Goal: Check status

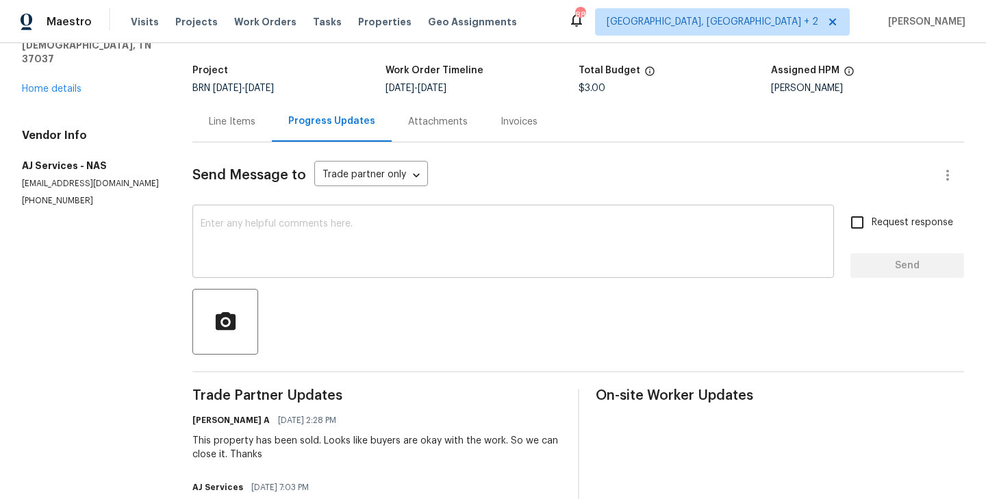
scroll to position [57, 0]
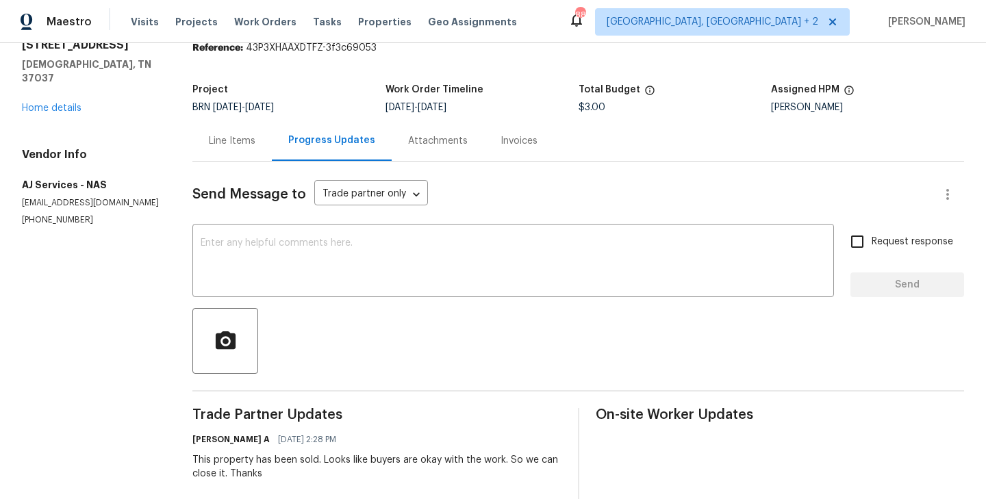
click at [231, 156] on div "Line Items" at bounding box center [231, 141] width 79 height 40
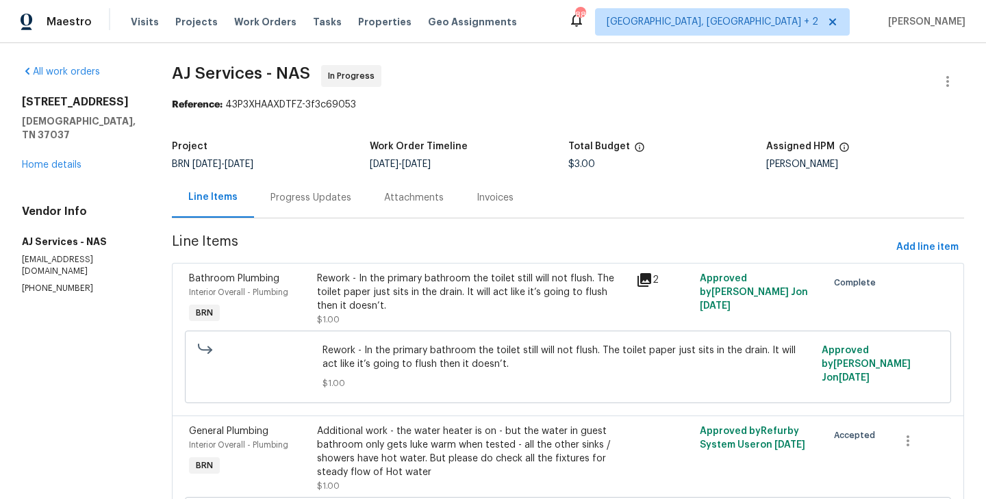
click at [302, 289] on div "Interior Overall - Plumbing" at bounding box center [249, 293] width 120 height 14
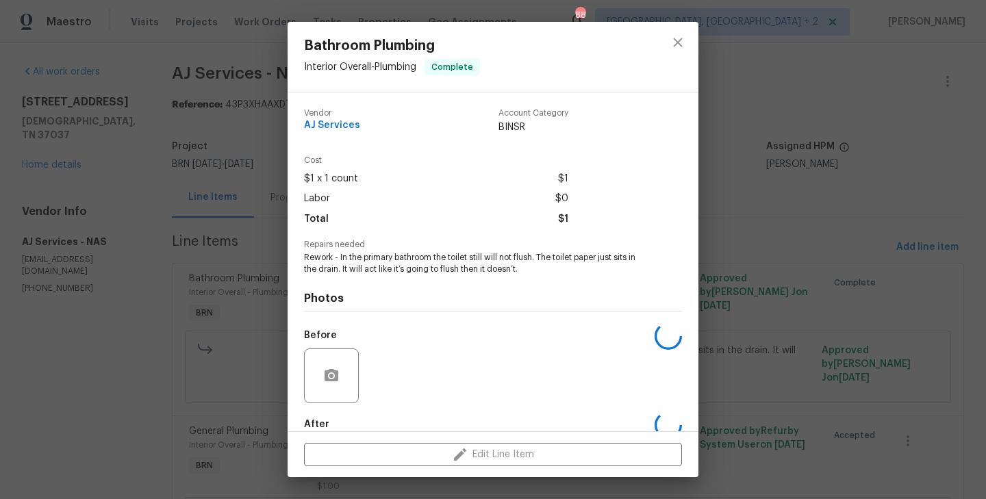
scroll to position [75, 0]
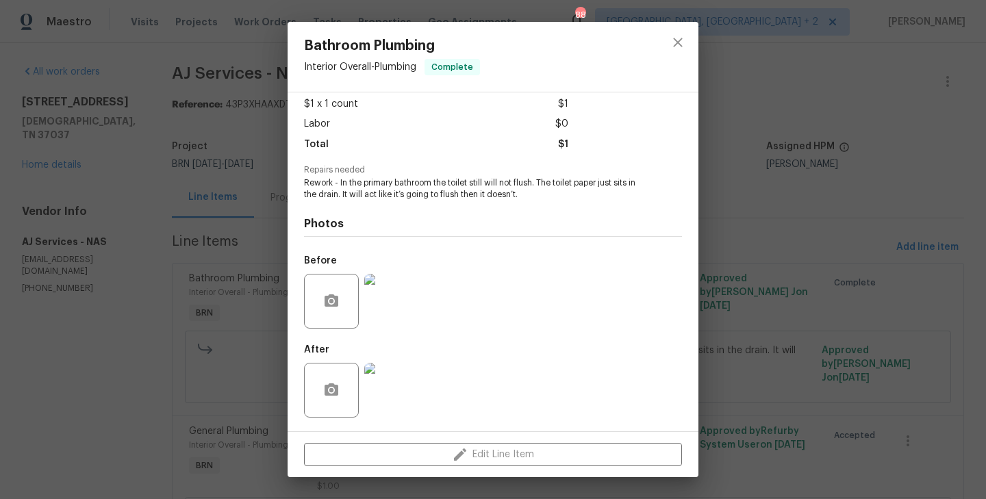
click at [375, 306] on img at bounding box center [391, 301] width 55 height 55
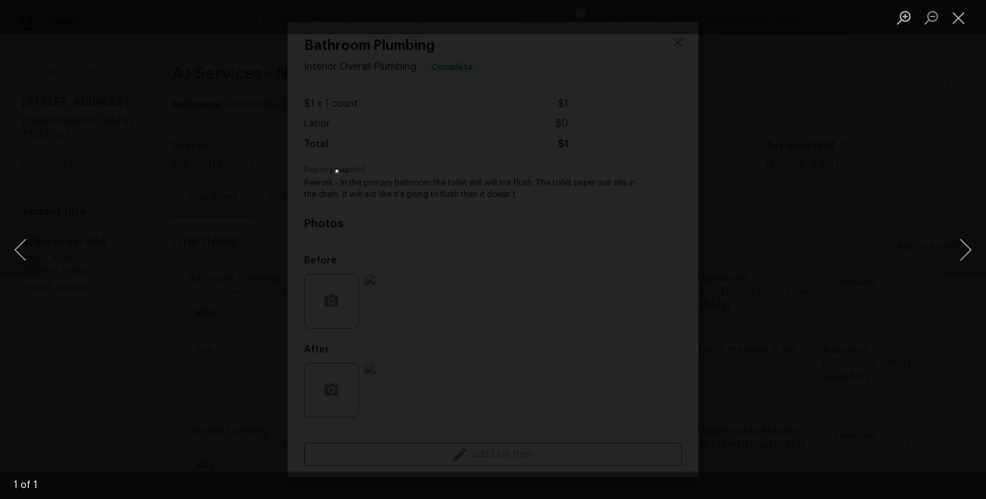
click at [202, 315] on div "Lightbox" at bounding box center [493, 249] width 986 height 499
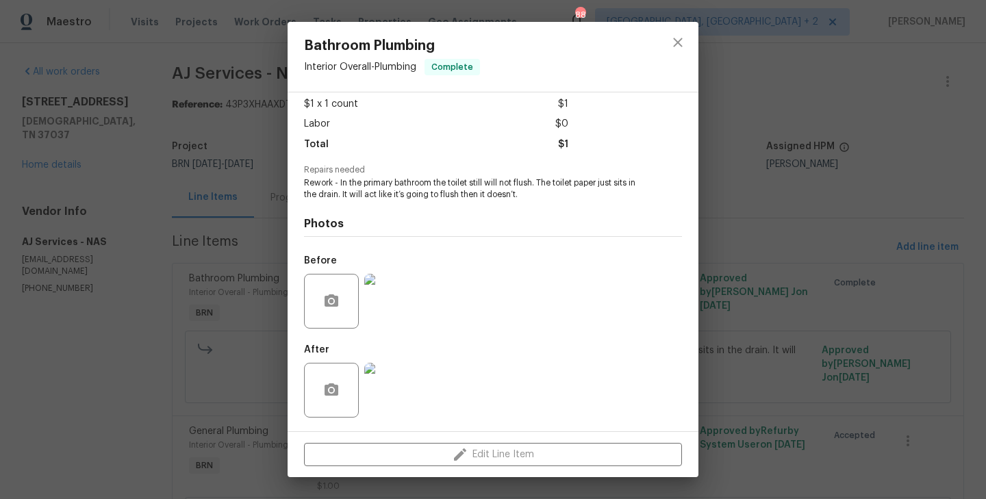
click at [370, 390] on img at bounding box center [391, 390] width 55 height 55
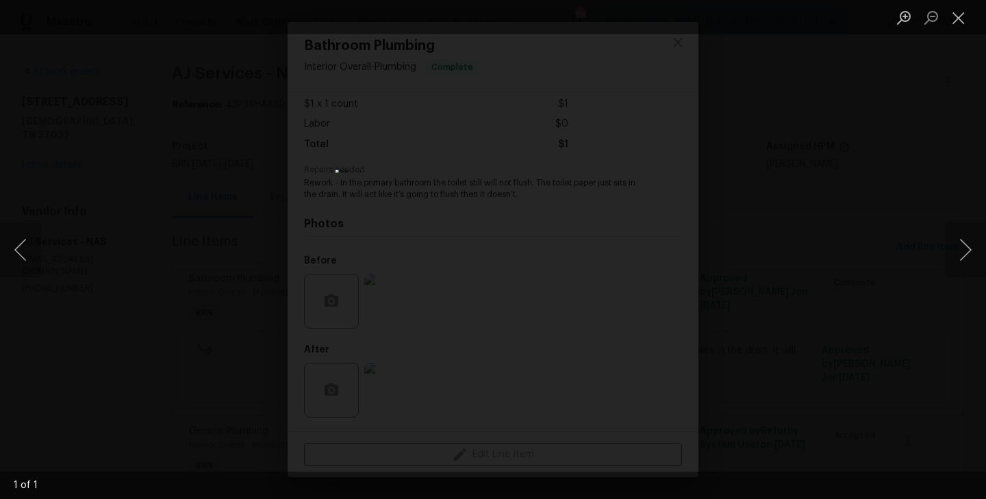
click at [223, 269] on div "Lightbox" at bounding box center [493, 249] width 986 height 499
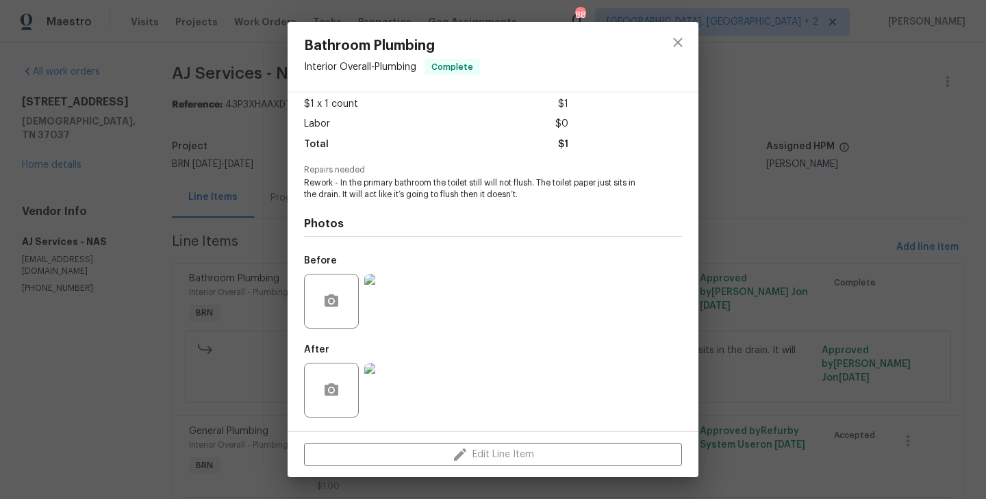
click at [223, 269] on div "Bathroom Plumbing Interior Overall - Plumbing Complete Vendor AJ Services Accou…" at bounding box center [493, 249] width 986 height 499
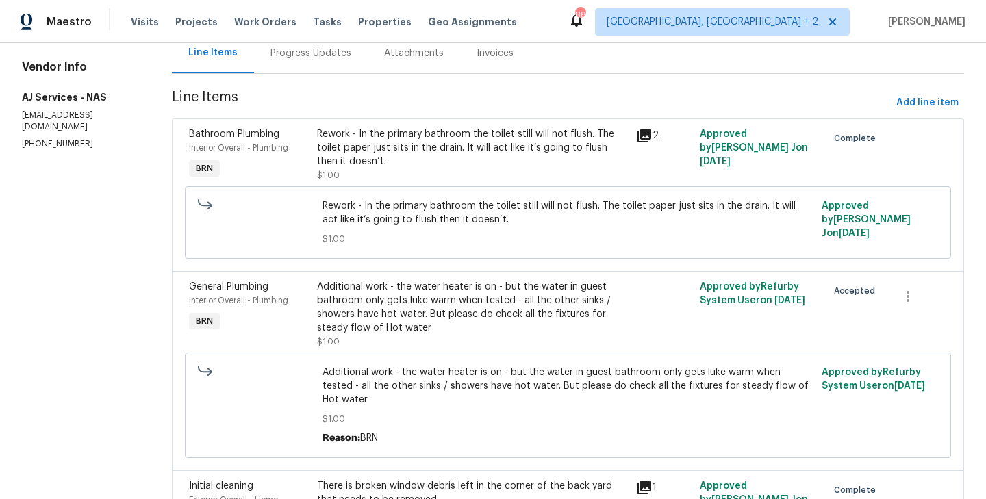
scroll to position [184, 0]
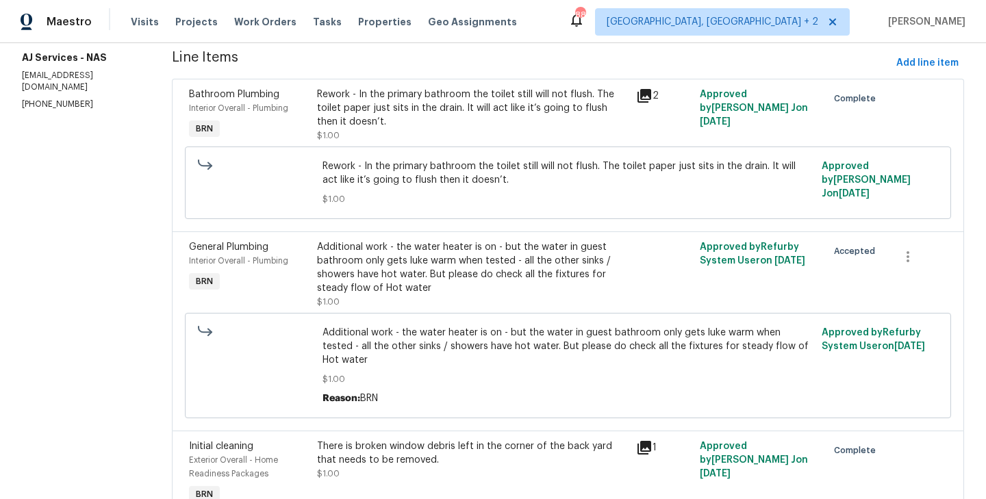
click at [298, 296] on div "General Plumbing Interior Overall - Plumbing BRN" at bounding box center [249, 274] width 128 height 77
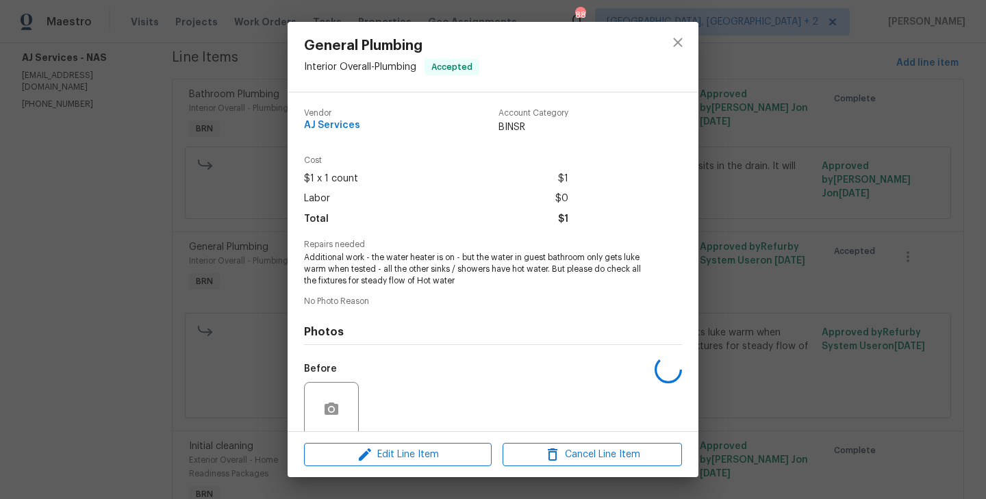
scroll to position [108, 0]
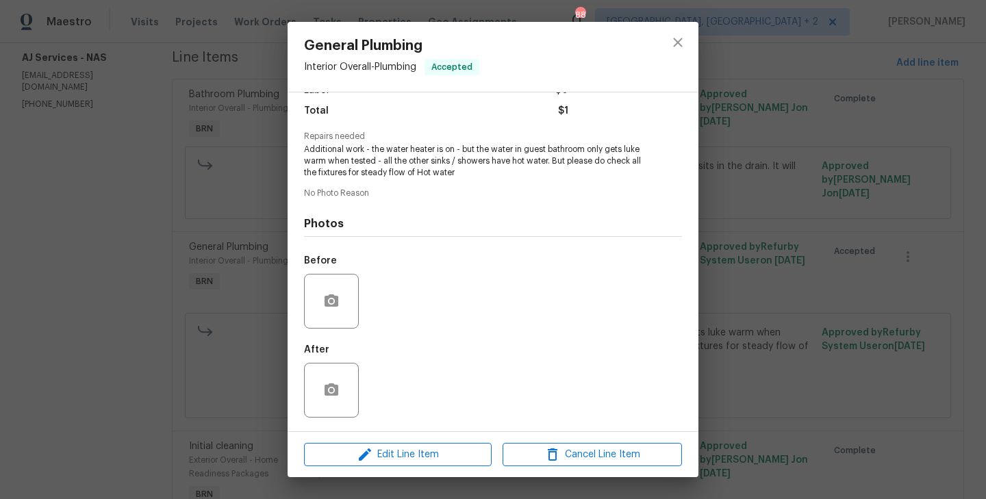
click at [186, 260] on div "General Plumbing Interior Overall - Plumbing Accepted Vendor AJ Services Accoun…" at bounding box center [493, 249] width 986 height 499
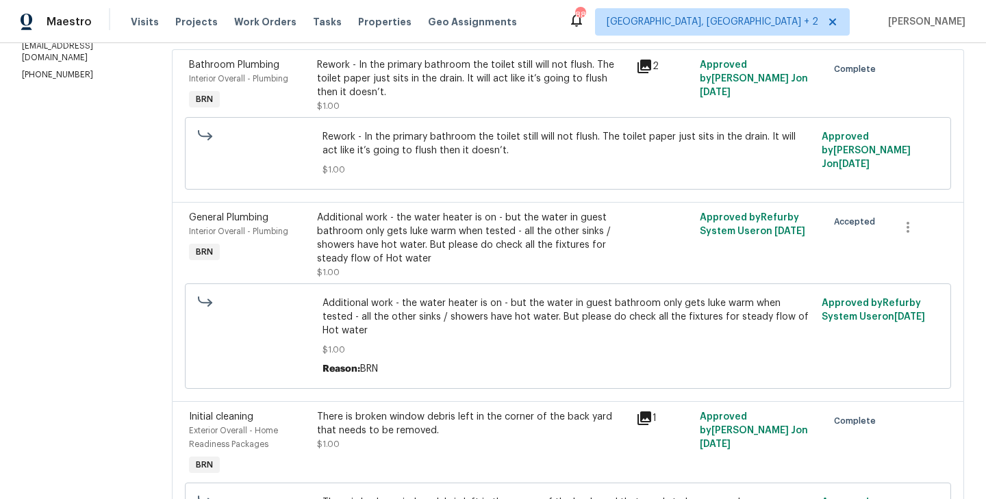
scroll to position [295, 0]
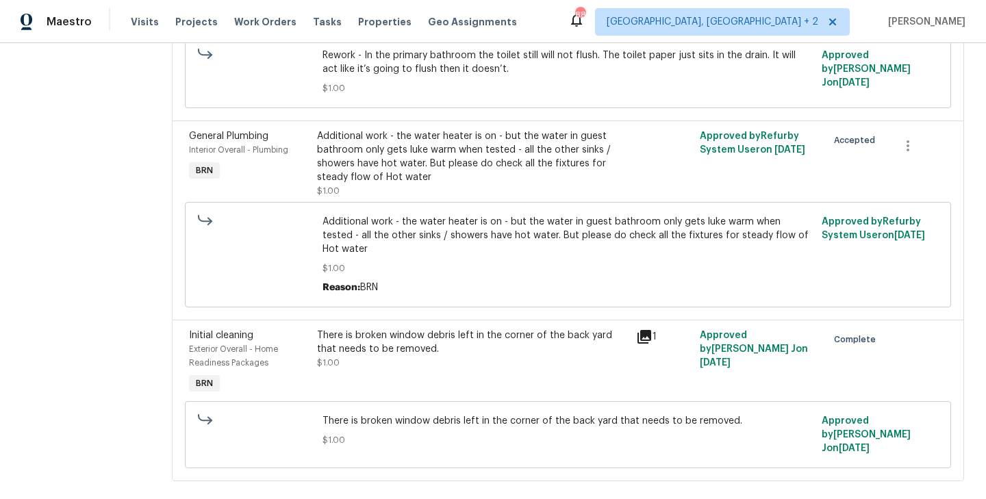
click at [308, 355] on div "Exterior Overall - Home Readiness Packages" at bounding box center [249, 355] width 120 height 27
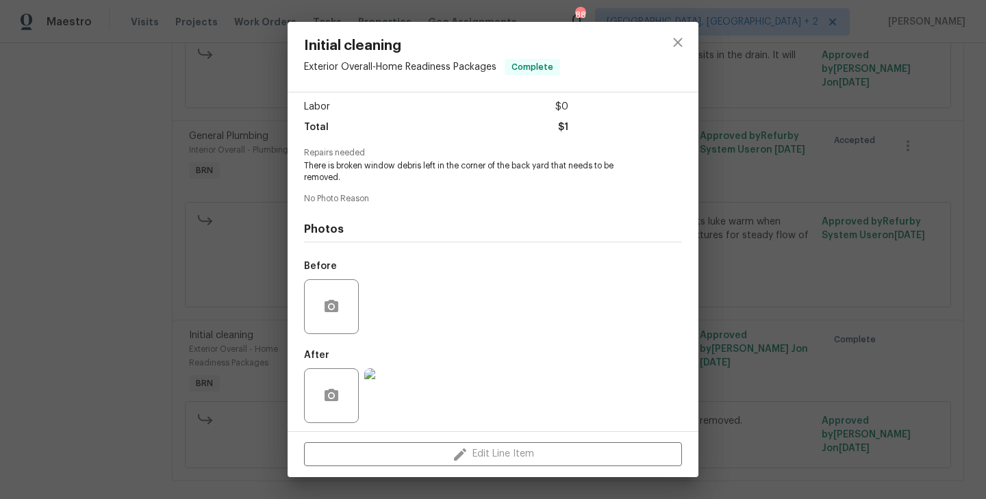
scroll to position [97, 0]
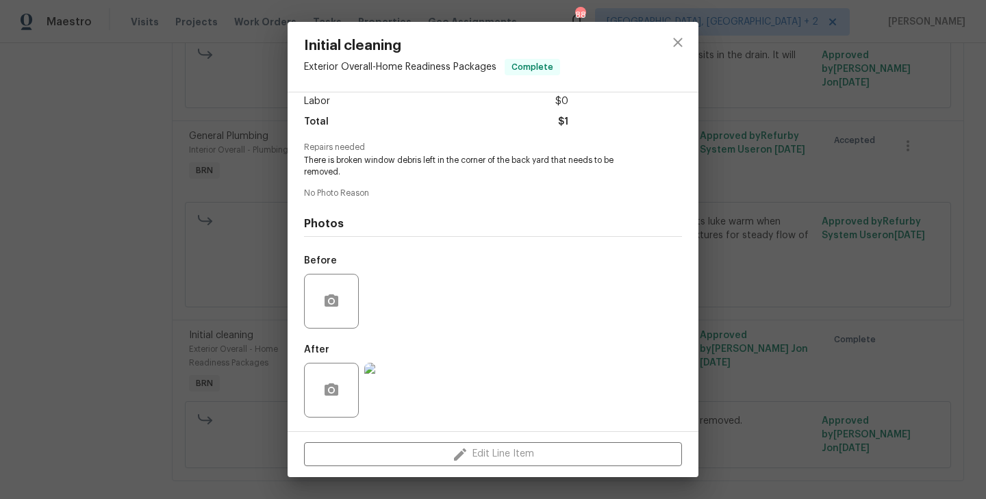
click at [390, 392] on img at bounding box center [391, 390] width 55 height 55
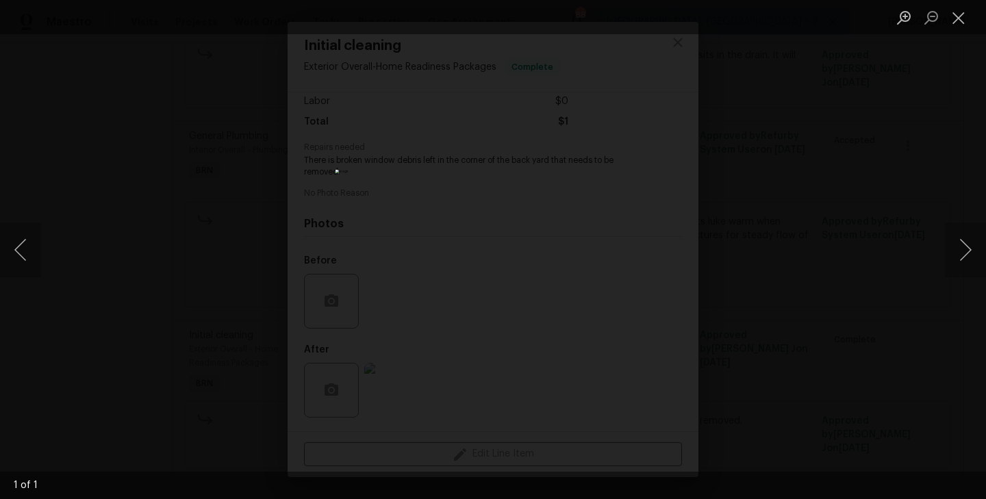
click at [178, 192] on div "Lightbox" at bounding box center [493, 249] width 986 height 499
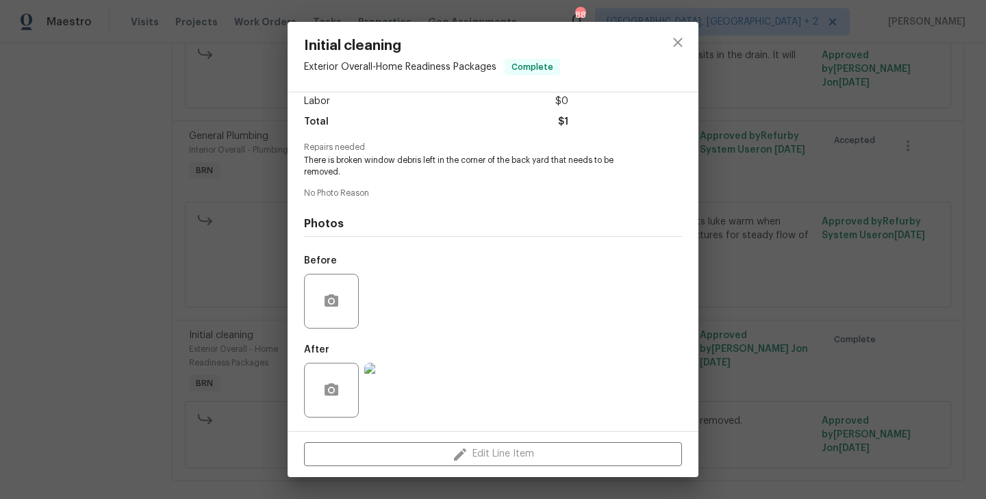
click at [231, 266] on div "Initial cleaning Exterior Overall - Home Readiness Packages Complete Vendor AJ …" at bounding box center [493, 249] width 986 height 499
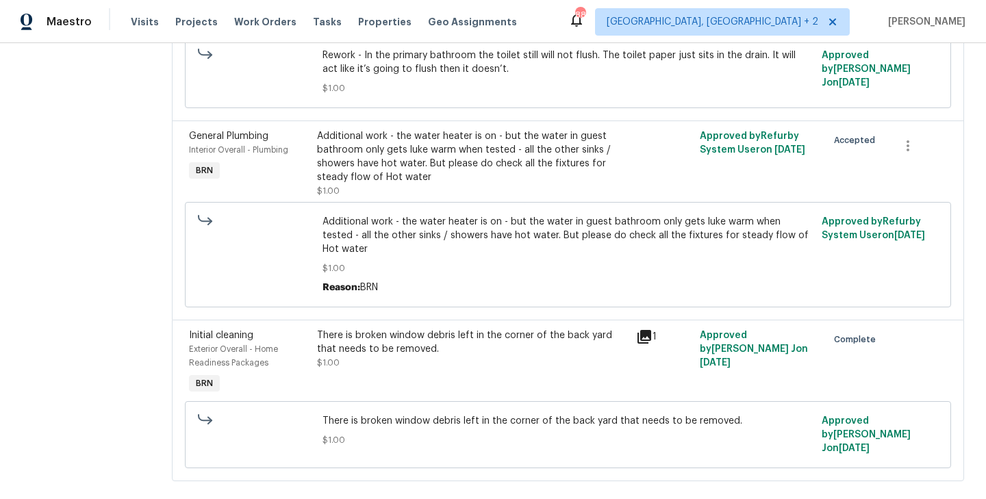
click at [280, 199] on div "Additional work - the water heater is on - but the water in guest bathroom only…" at bounding box center [568, 255] width 758 height 114
click at [332, 174] on div "Additional work - the water heater is on - but the water in guest bathroom only…" at bounding box center [472, 156] width 311 height 55
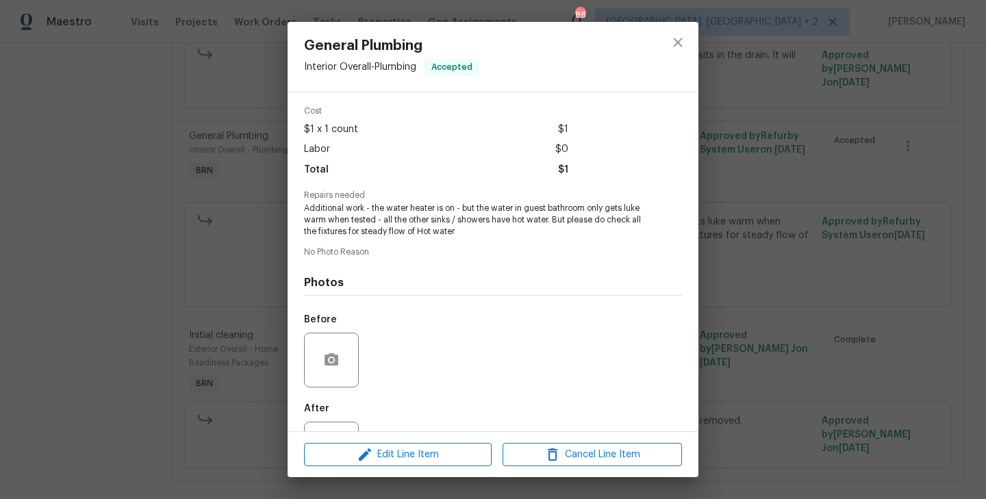
scroll to position [108, 0]
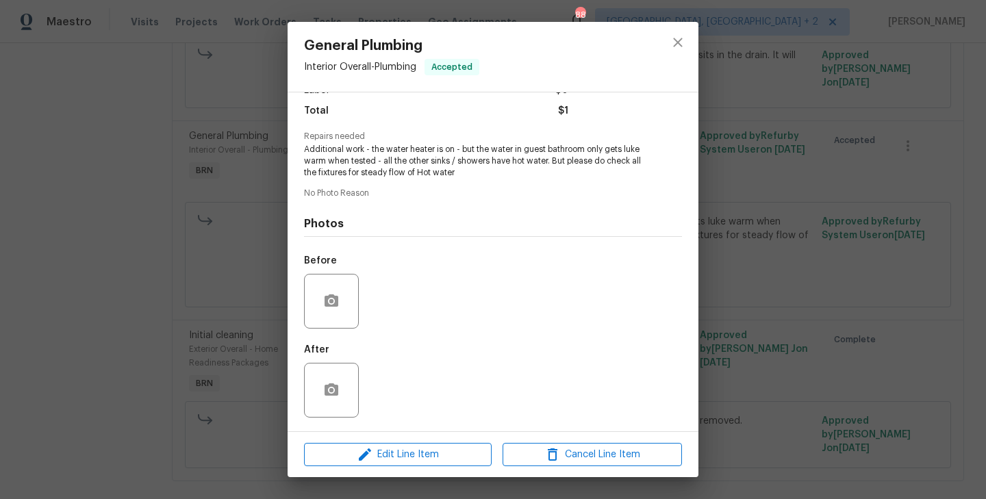
click at [170, 244] on div "General Plumbing Interior Overall - Plumbing Accepted Vendor AJ Services Accoun…" at bounding box center [493, 249] width 986 height 499
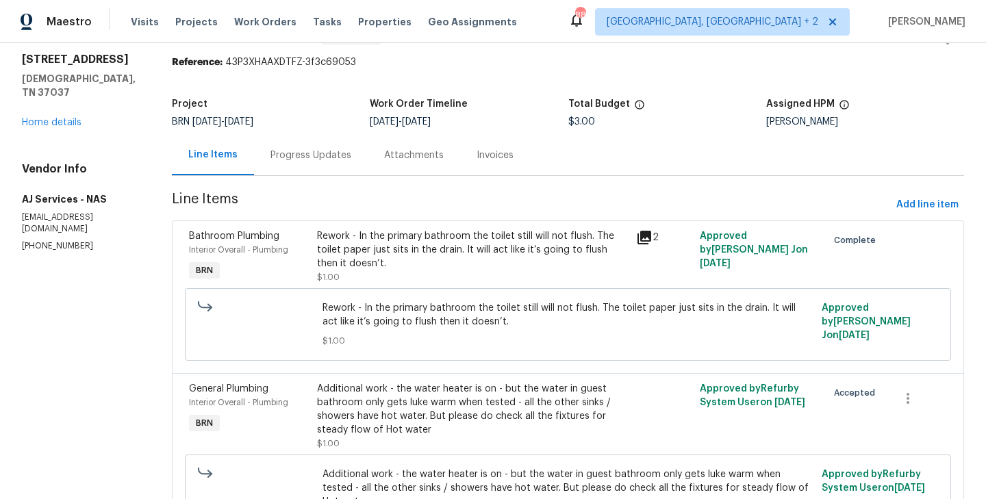
scroll to position [0, 0]
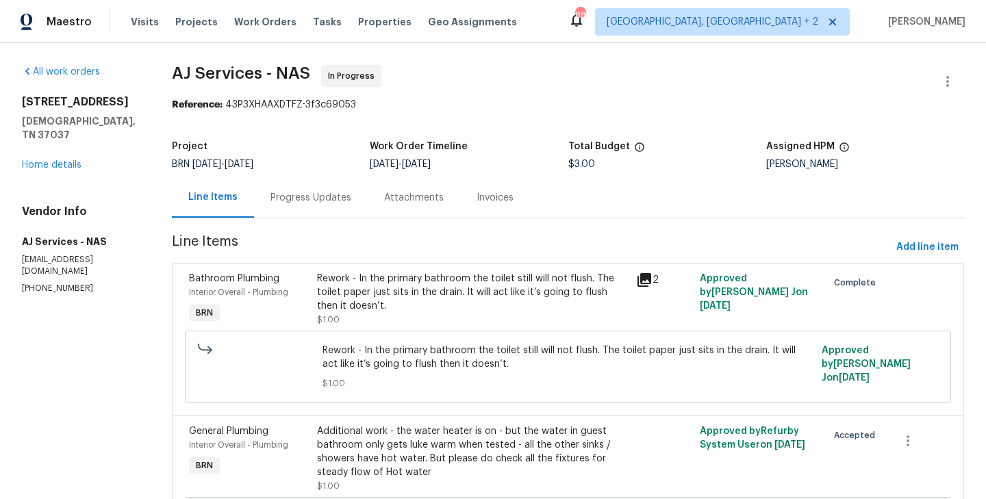
click at [316, 199] on div "Progress Updates" at bounding box center [310, 198] width 81 height 14
